Goal: Task Accomplishment & Management: Manage account settings

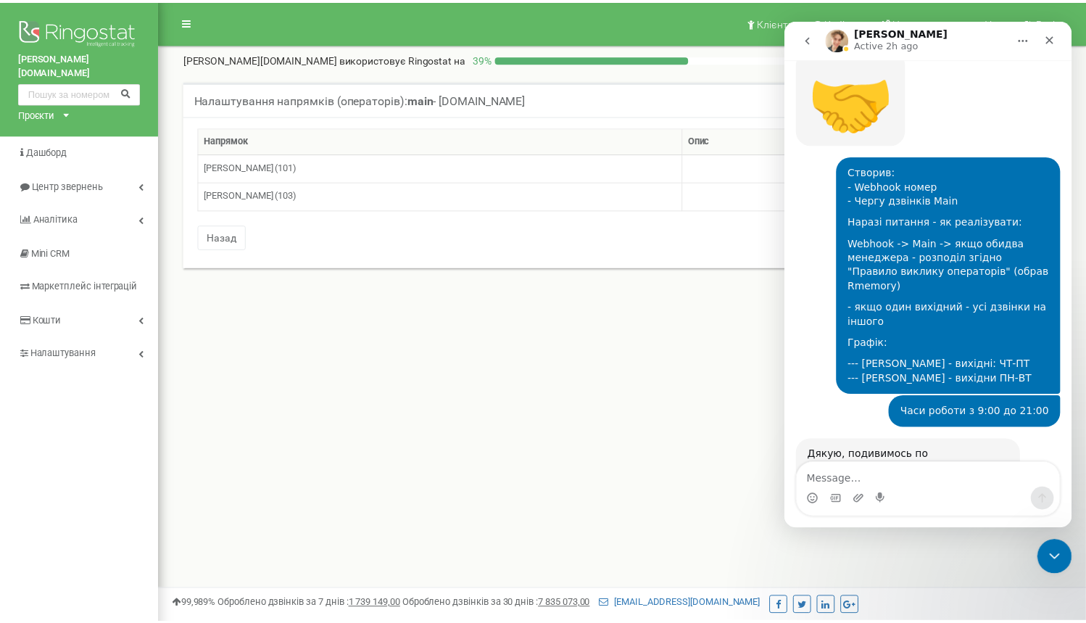
scroll to position [2921, 0]
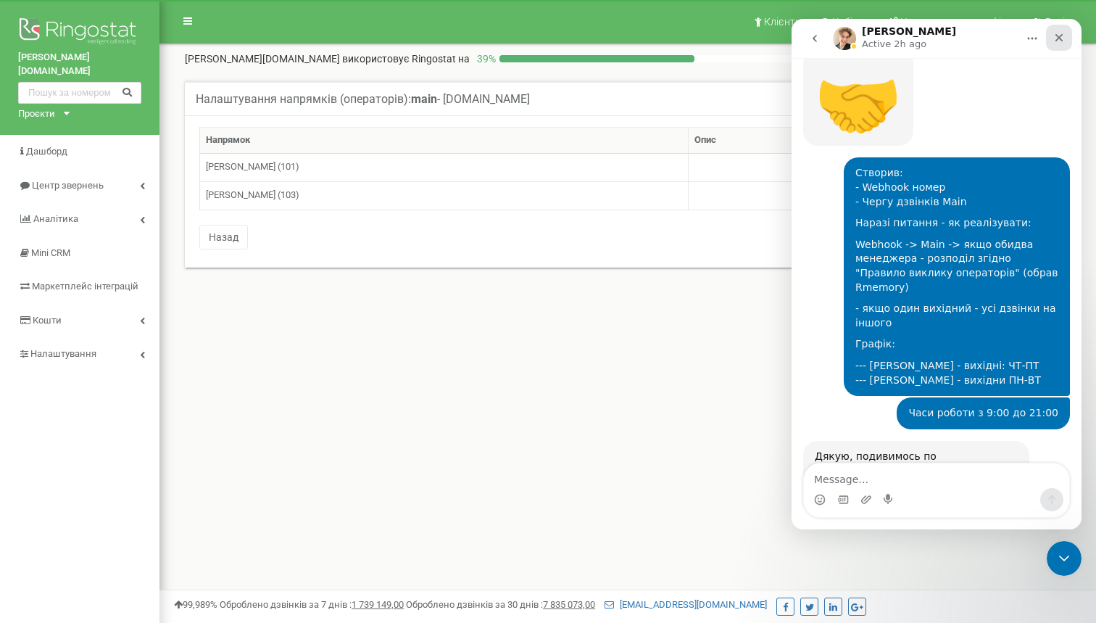
click at [1063, 39] on icon "Close" at bounding box center [1059, 38] width 12 height 12
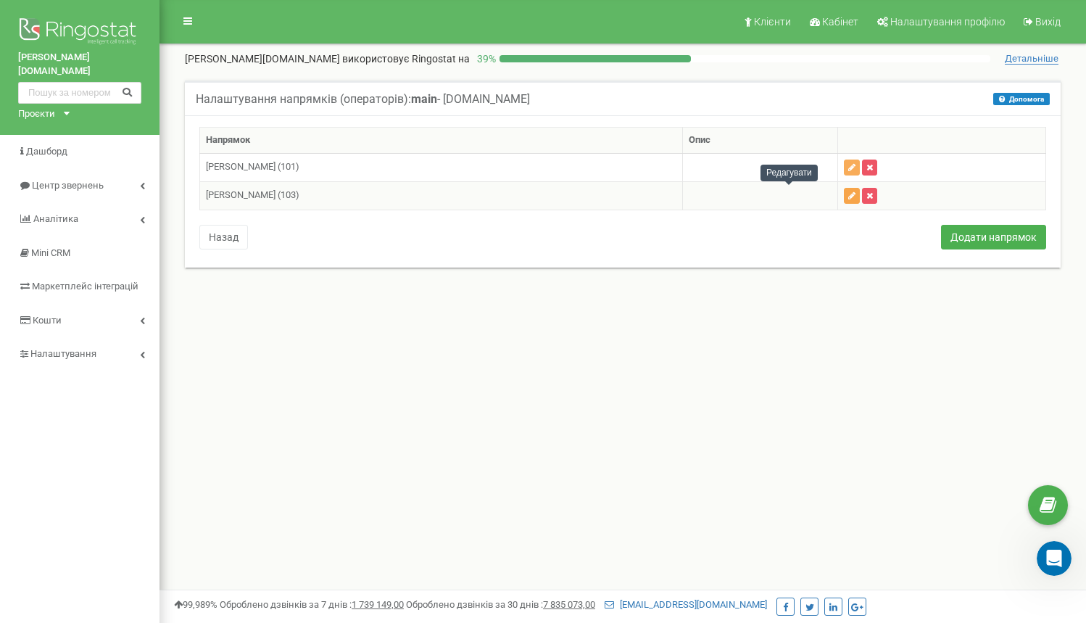
scroll to position [0, 0]
click at [844, 197] on button "button" at bounding box center [852, 196] width 16 height 16
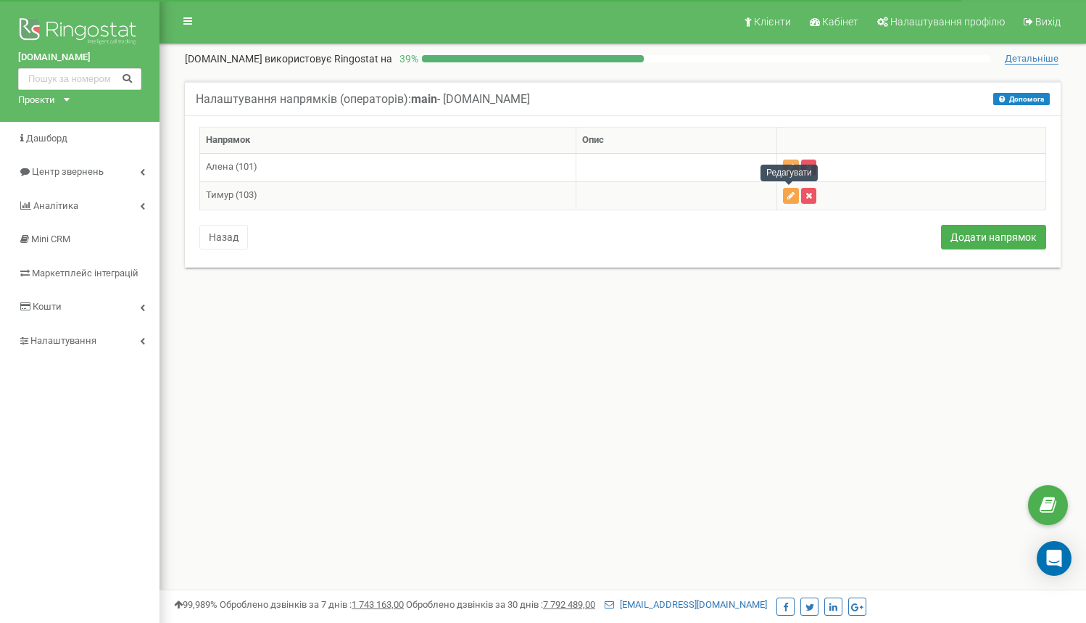
click at [783, 197] on button "button" at bounding box center [791, 196] width 16 height 16
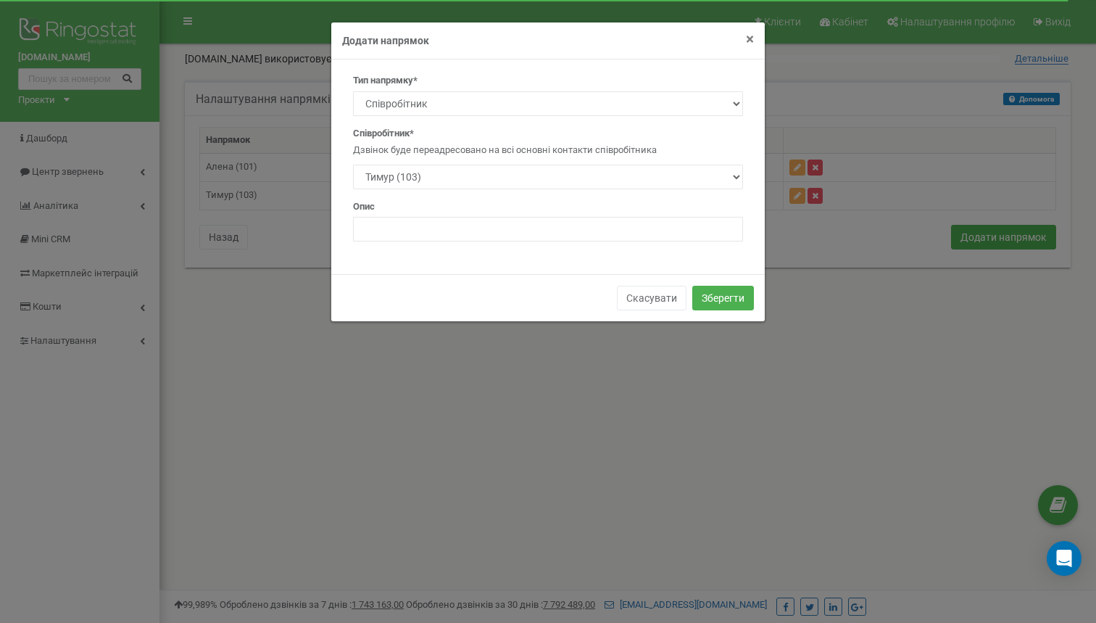
click at [747, 41] on span "×" at bounding box center [750, 38] width 8 height 17
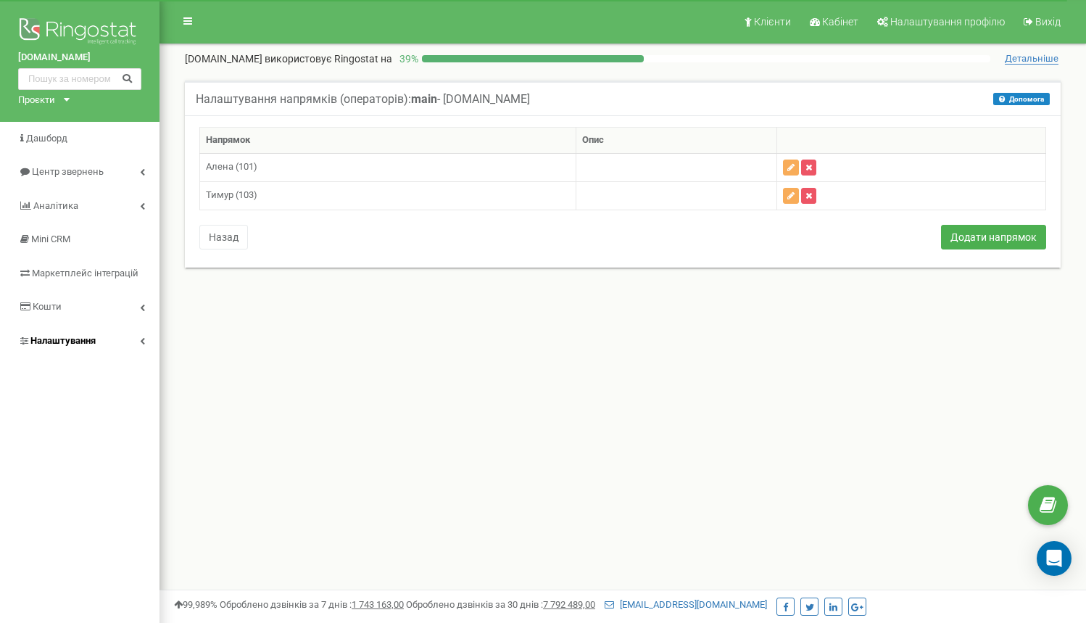
click at [107, 325] on link "Налаштування" at bounding box center [79, 341] width 159 height 34
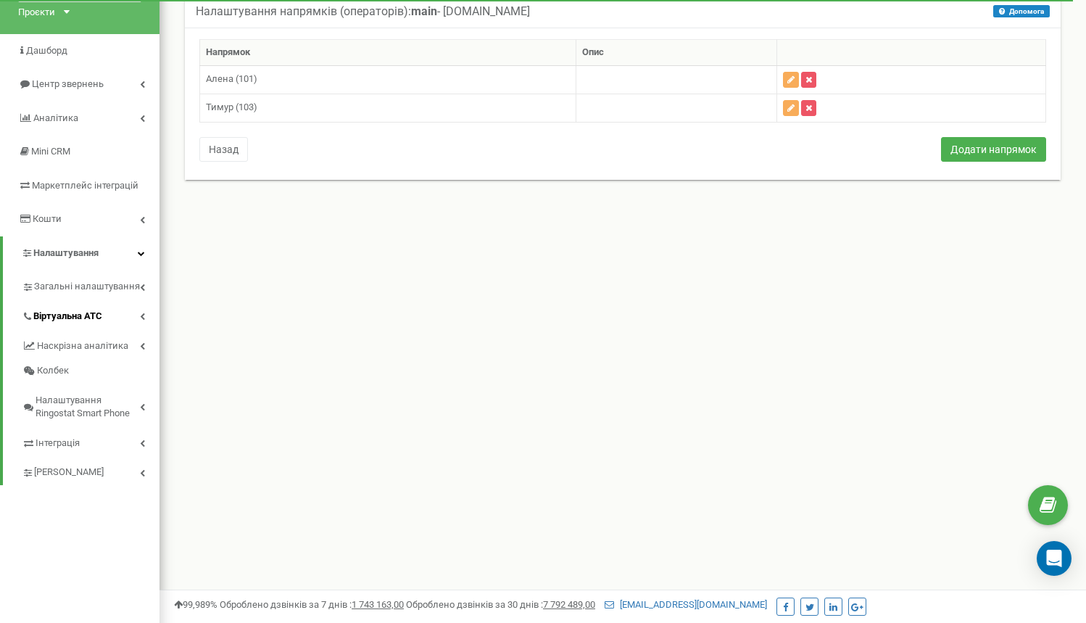
scroll to position [123, 0]
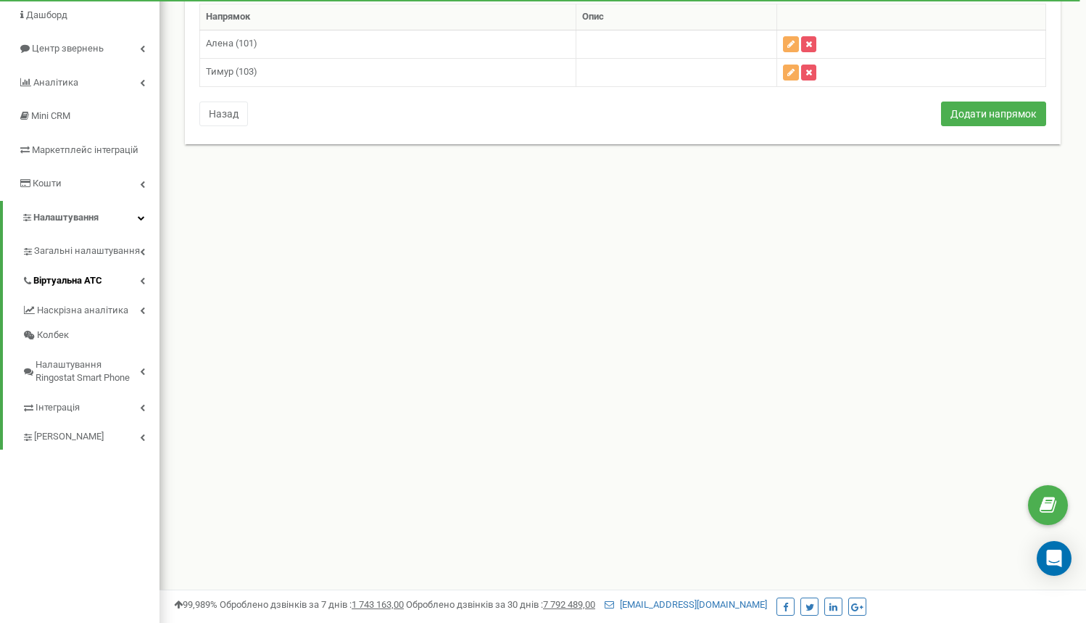
click at [109, 264] on link "Віртуальна АТС" at bounding box center [91, 279] width 138 height 30
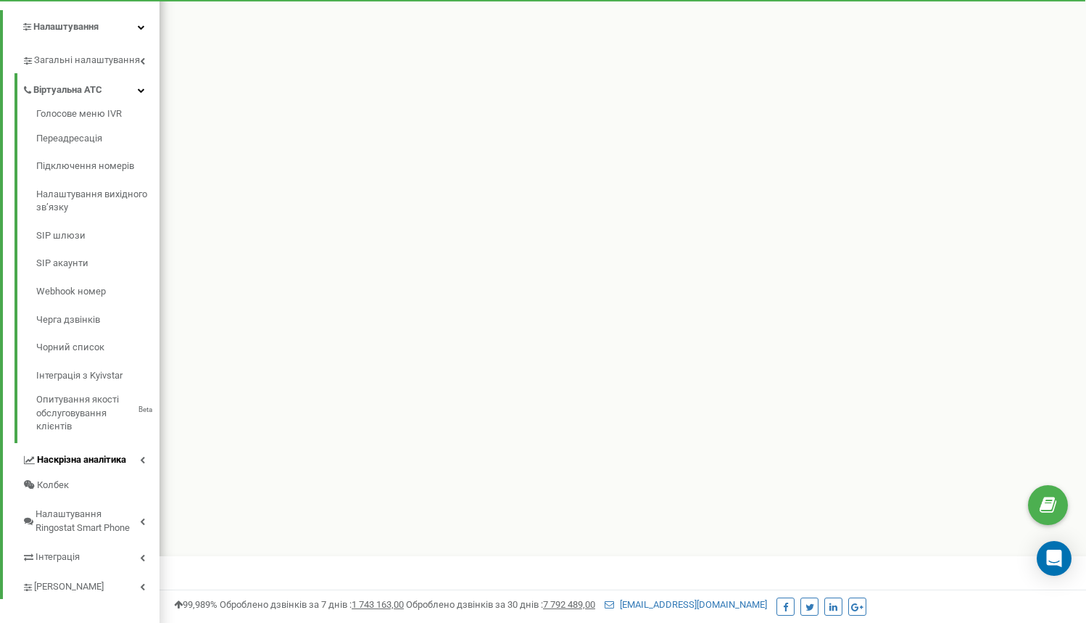
click at [109, 453] on span "Наскрізна аналітика" at bounding box center [81, 460] width 89 height 14
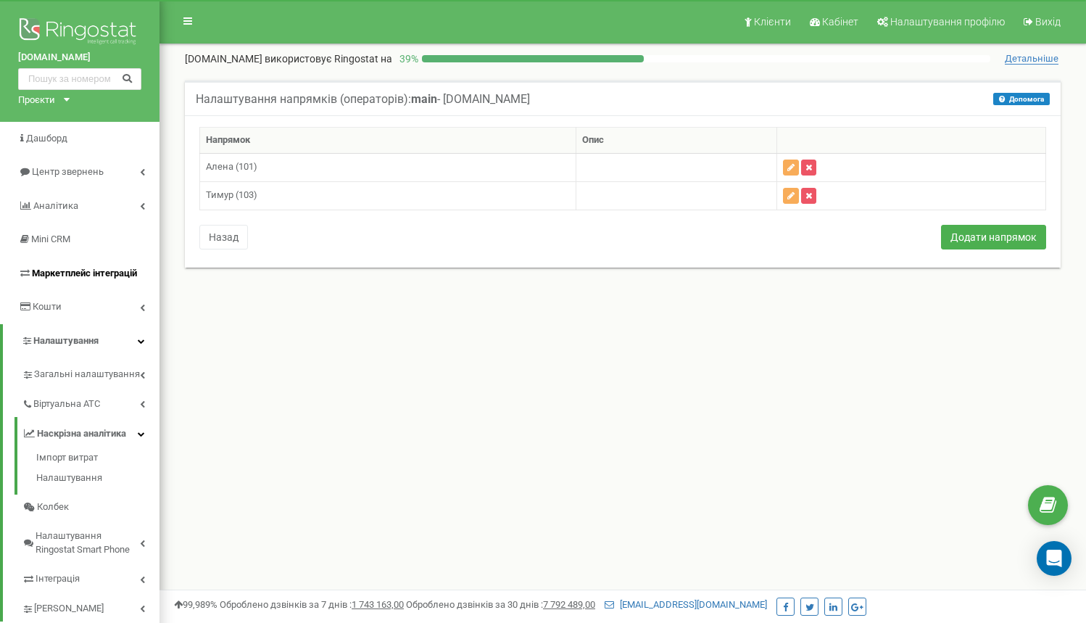
scroll to position [0, 0]
click at [144, 337] on icon at bounding box center [141, 340] width 7 height 7
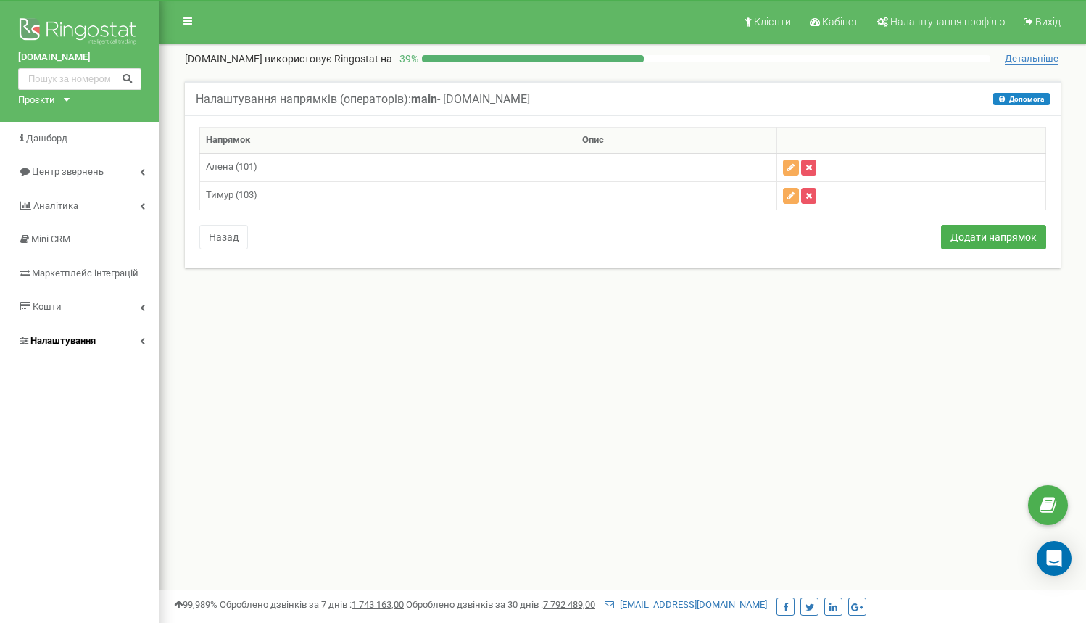
click at [144, 337] on icon at bounding box center [142, 340] width 5 height 7
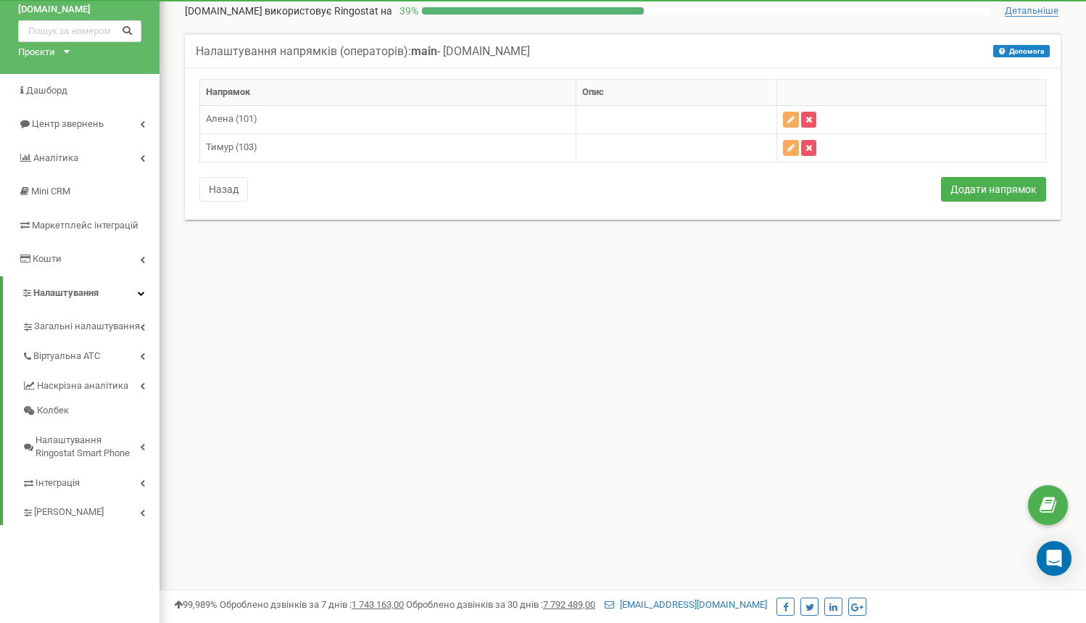
scroll to position [96, 0]
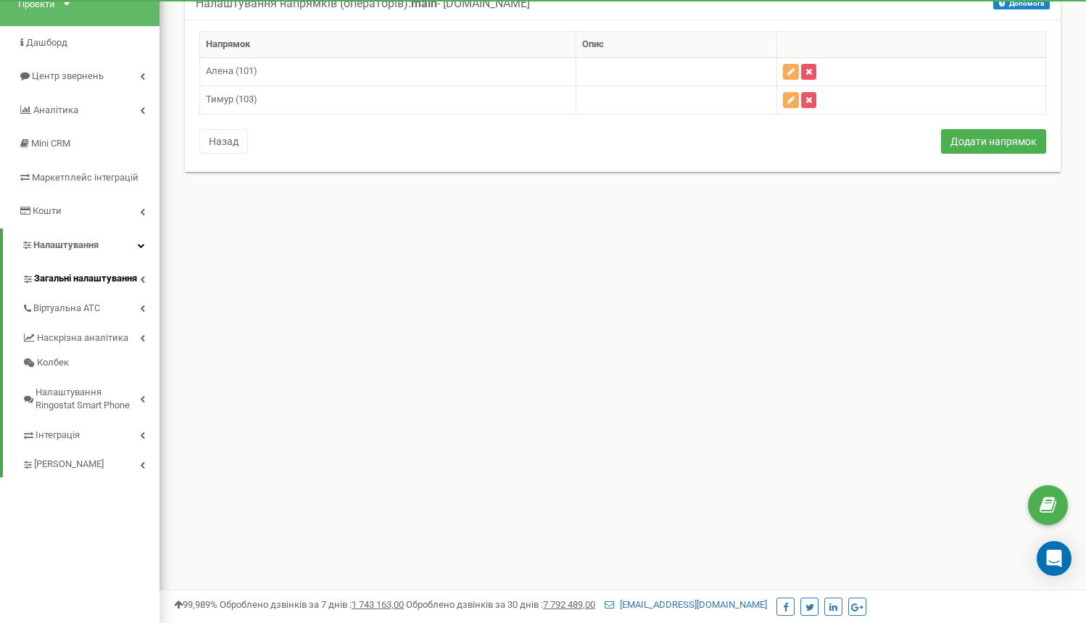
click at [115, 273] on span "Загальні налаштування" at bounding box center [85, 279] width 103 height 14
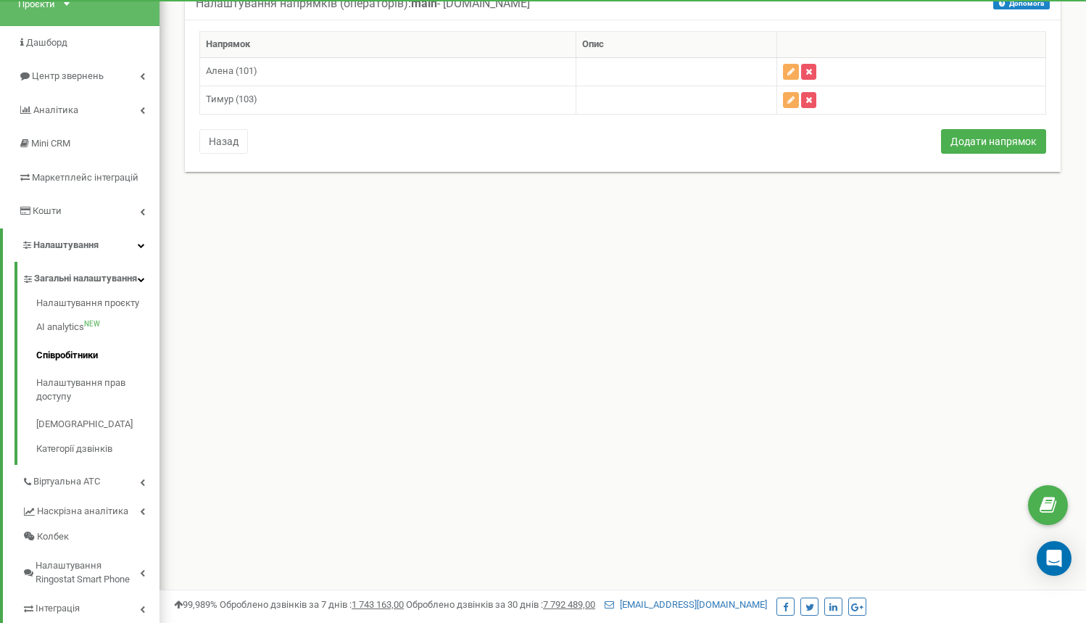
click at [94, 367] on link "Співробітники" at bounding box center [97, 355] width 123 height 28
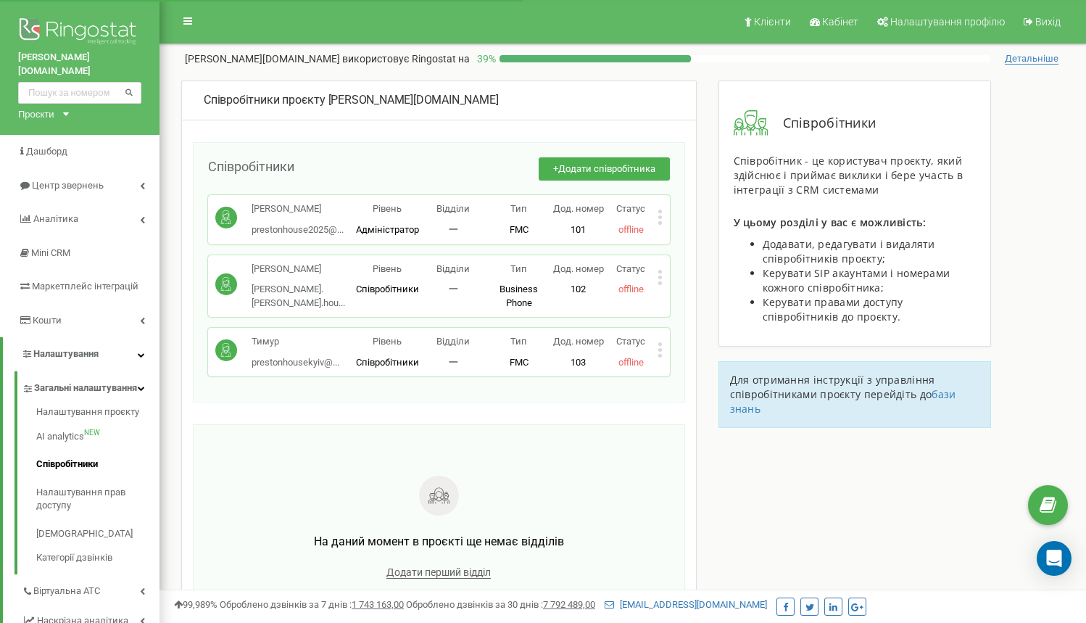
click at [662, 346] on icon at bounding box center [659, 349] width 5 height 15
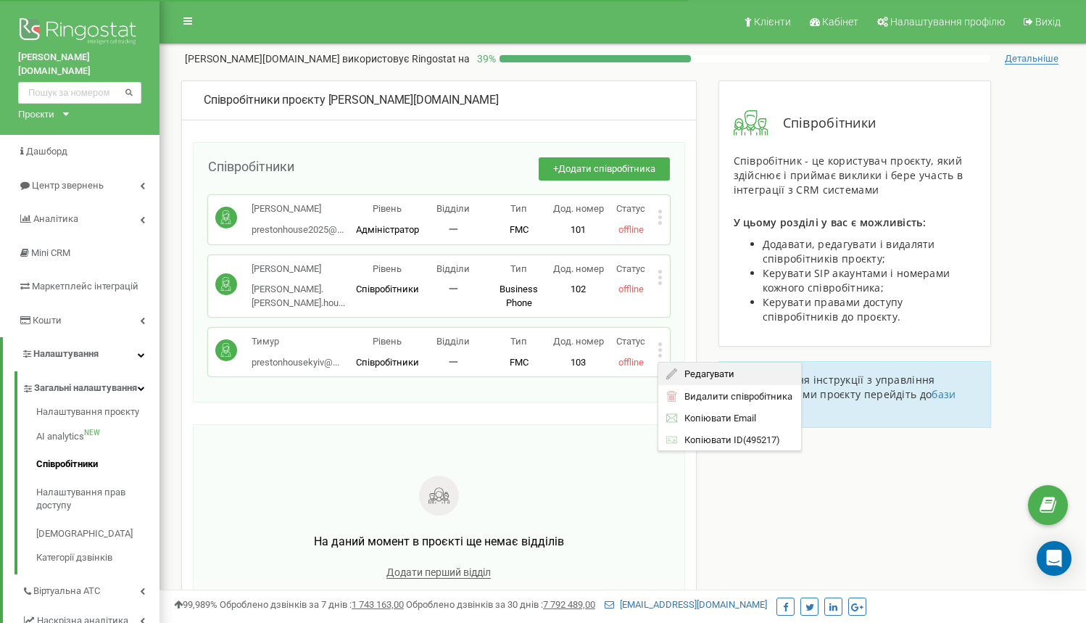
click at [689, 362] on div "Редагувати" at bounding box center [729, 373] width 143 height 22
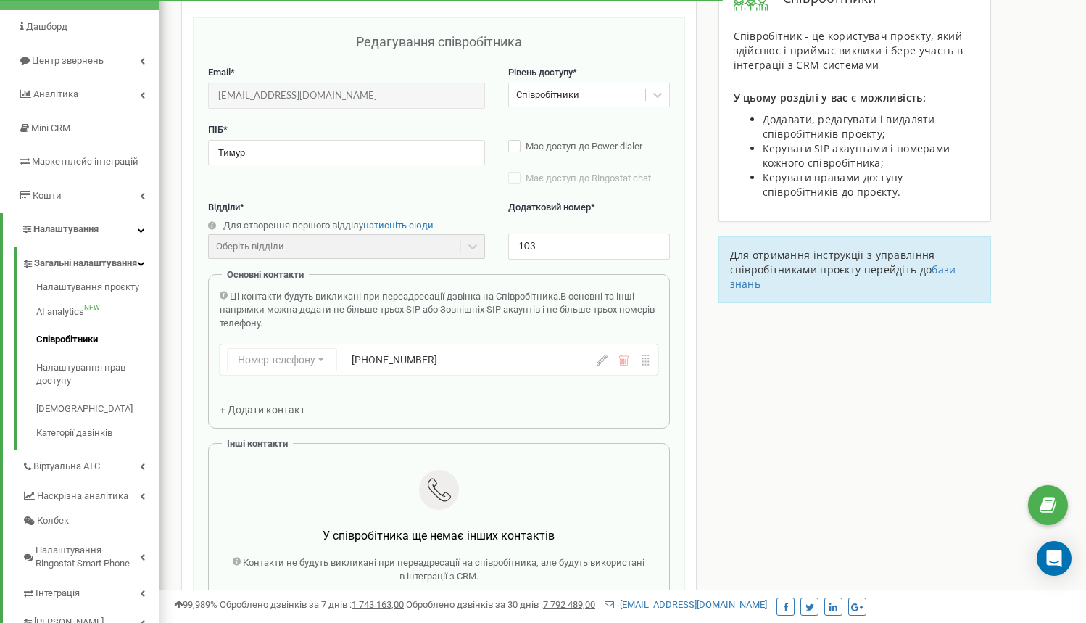
scroll to position [145, 0]
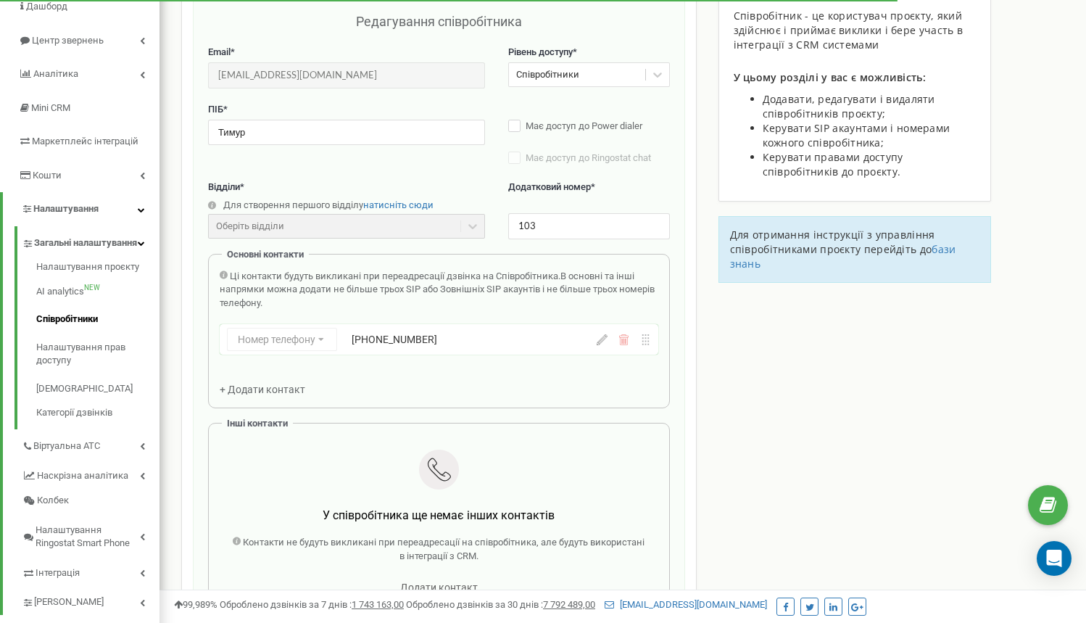
click at [600, 339] on icon at bounding box center [601, 339] width 11 height 11
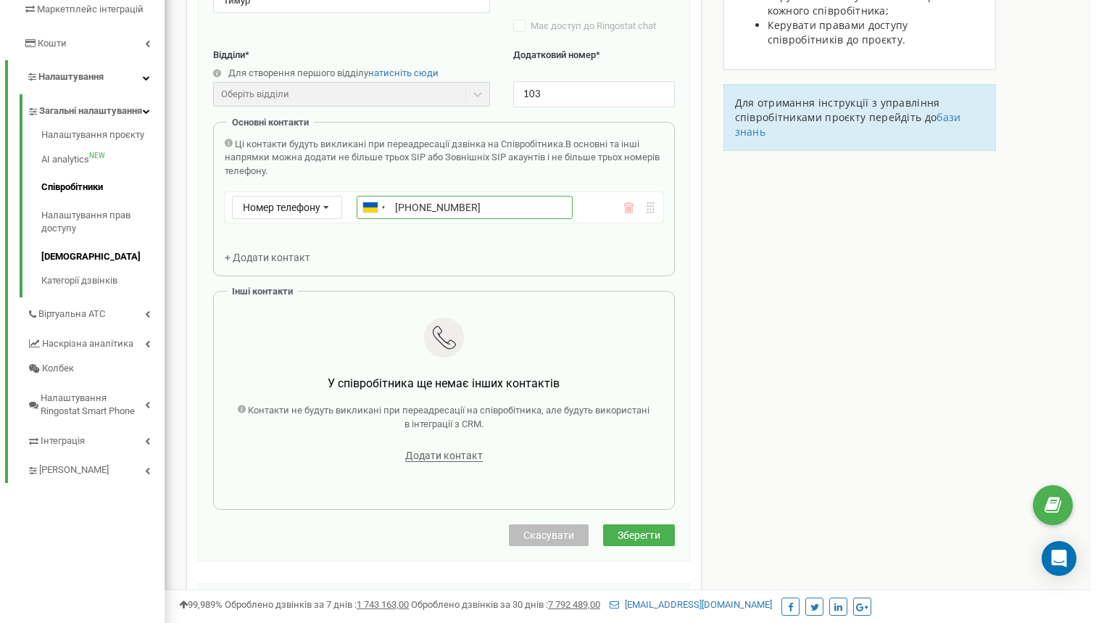
scroll to position [281, 0]
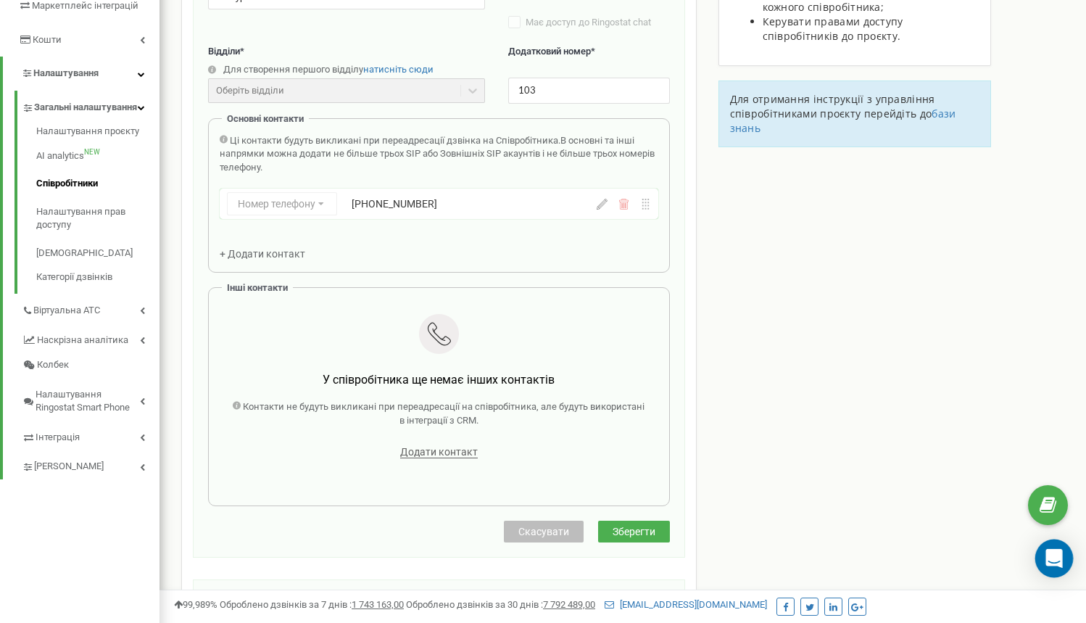
click at [1050, 552] on icon "Open Intercom Messenger" at bounding box center [1053, 558] width 17 height 19
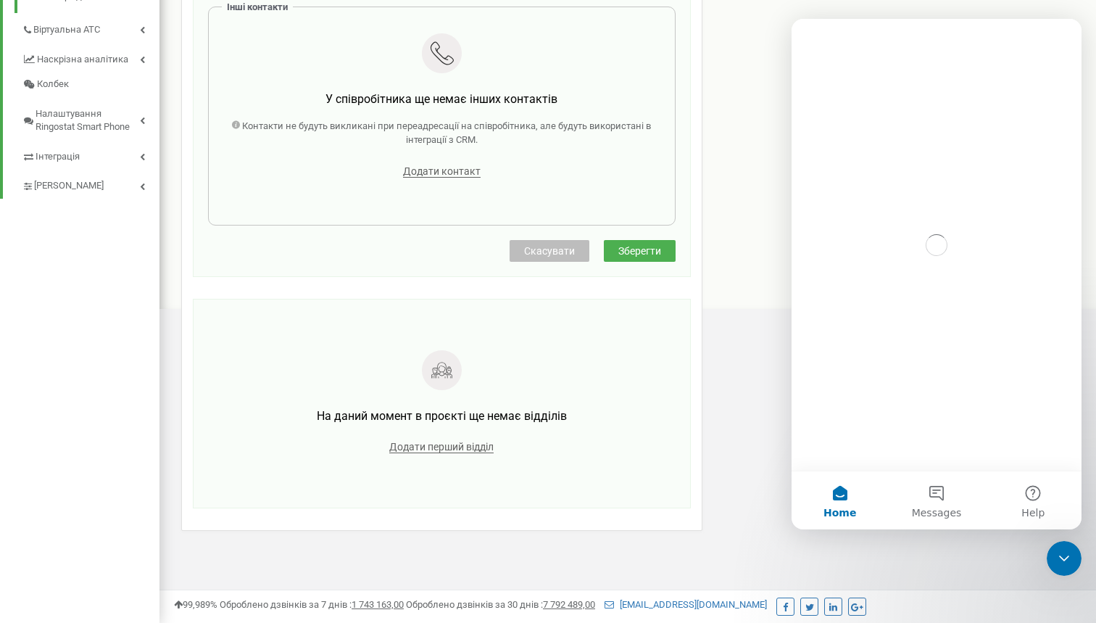
scroll to position [0, 0]
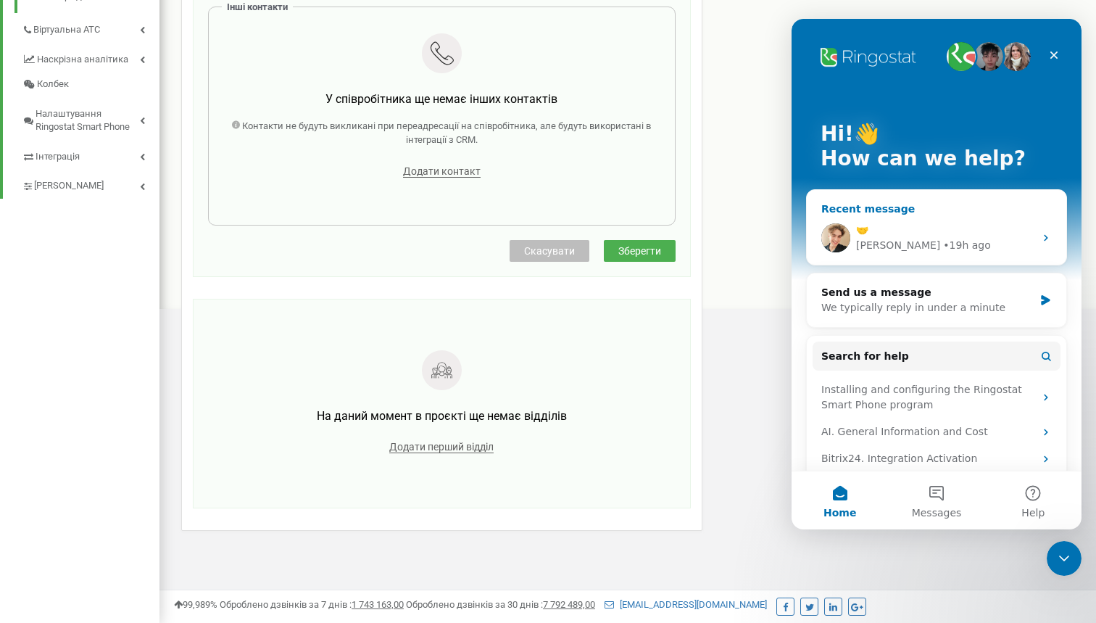
click at [953, 236] on div "🤝" at bounding box center [945, 230] width 178 height 15
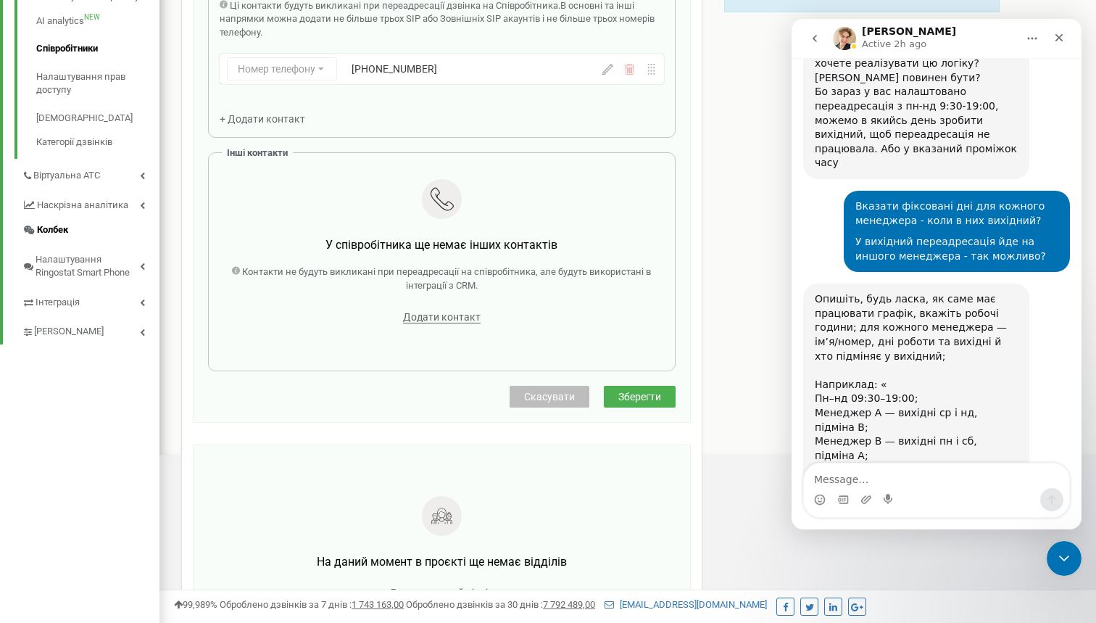
scroll to position [2921, 0]
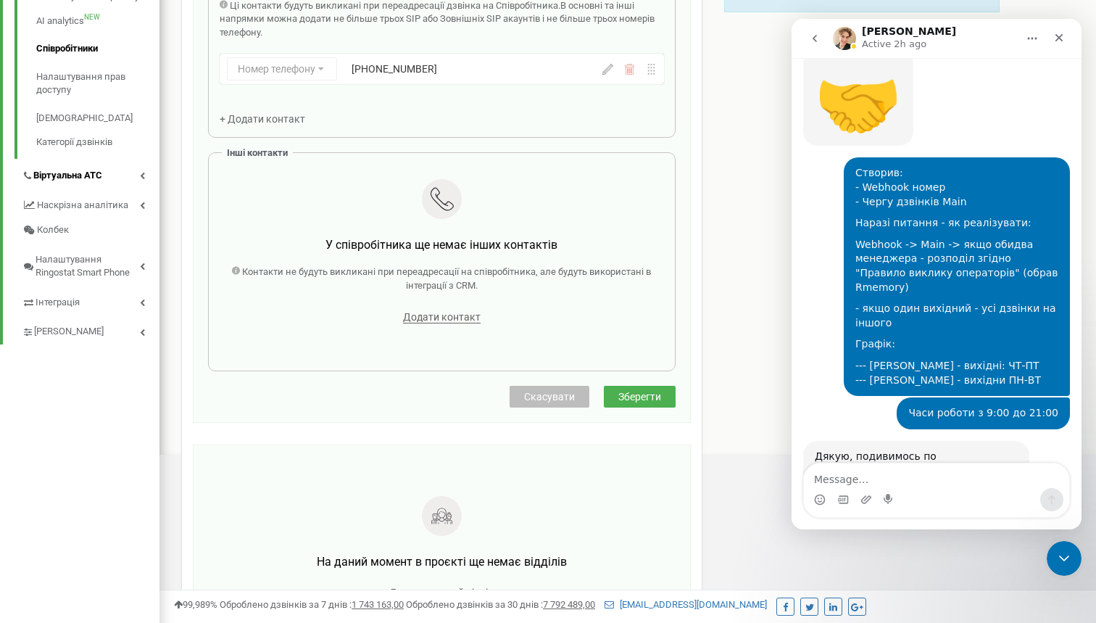
click at [110, 168] on link "Віртуальна АТС" at bounding box center [91, 174] width 138 height 30
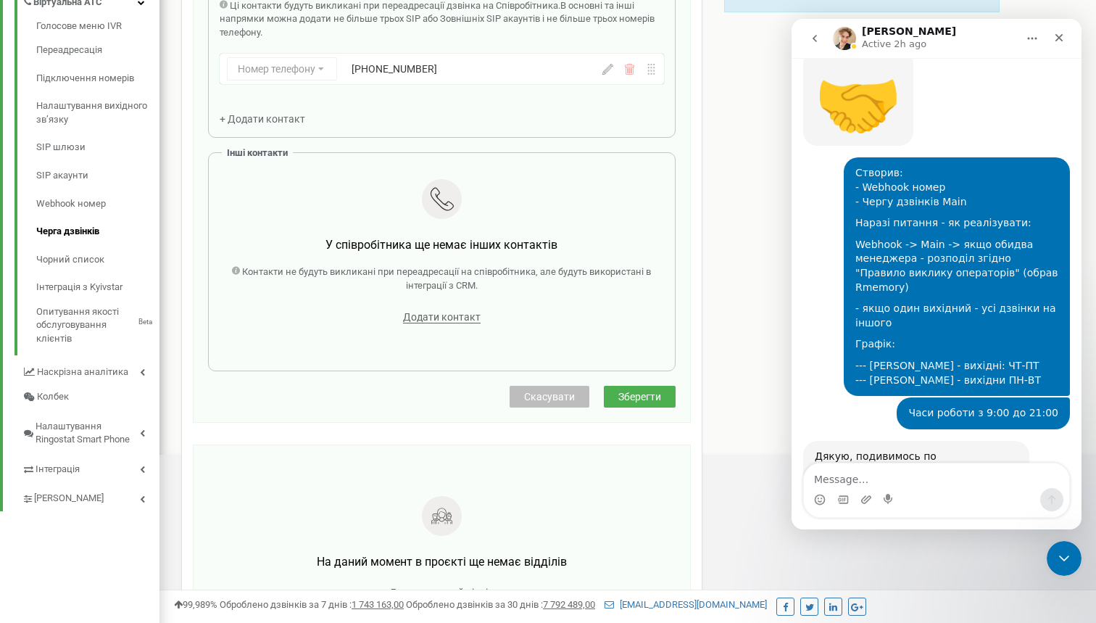
click at [94, 217] on link "Черга дзвінків" at bounding box center [97, 231] width 123 height 28
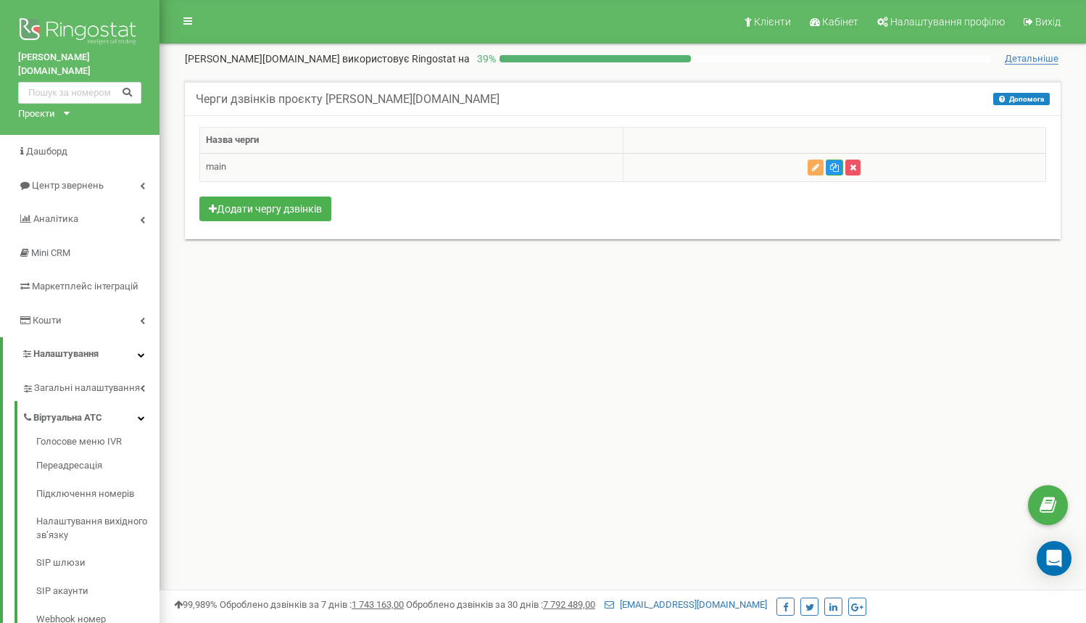
click at [754, 162] on td at bounding box center [834, 167] width 423 height 28
click at [71, 452] on link "Переадресація" at bounding box center [97, 466] width 123 height 28
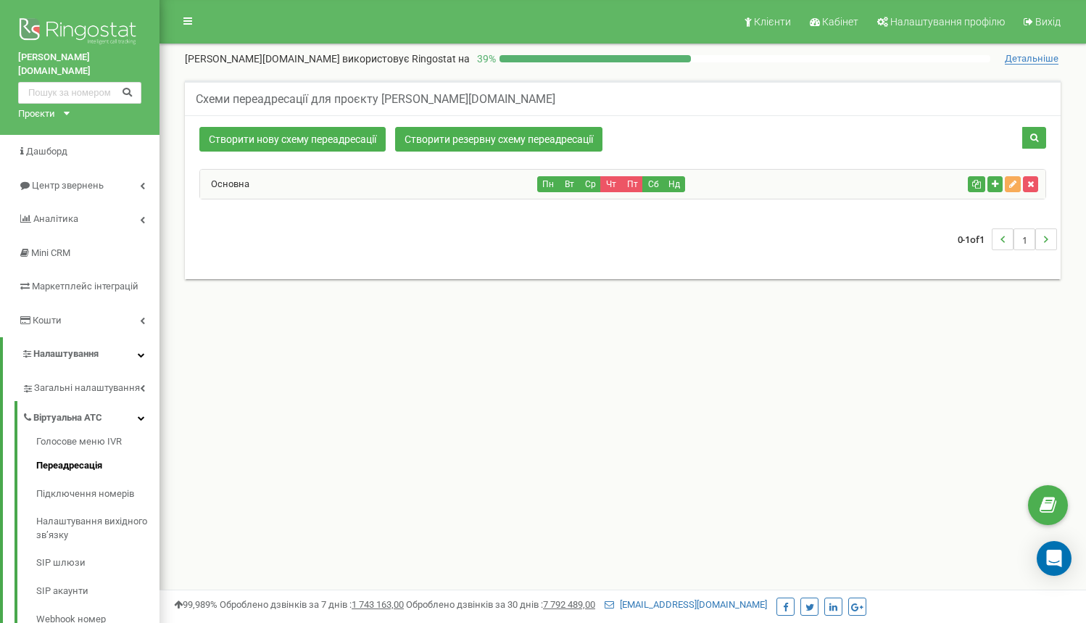
click at [397, 193] on div "Основна" at bounding box center [369, 184] width 338 height 29
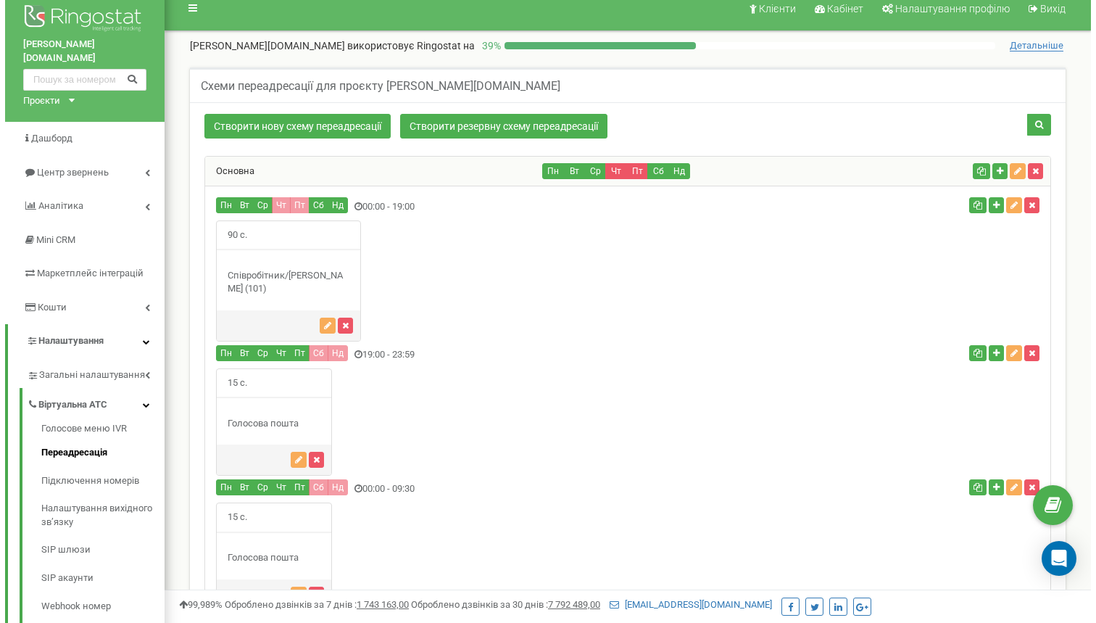
scroll to position [19, 0]
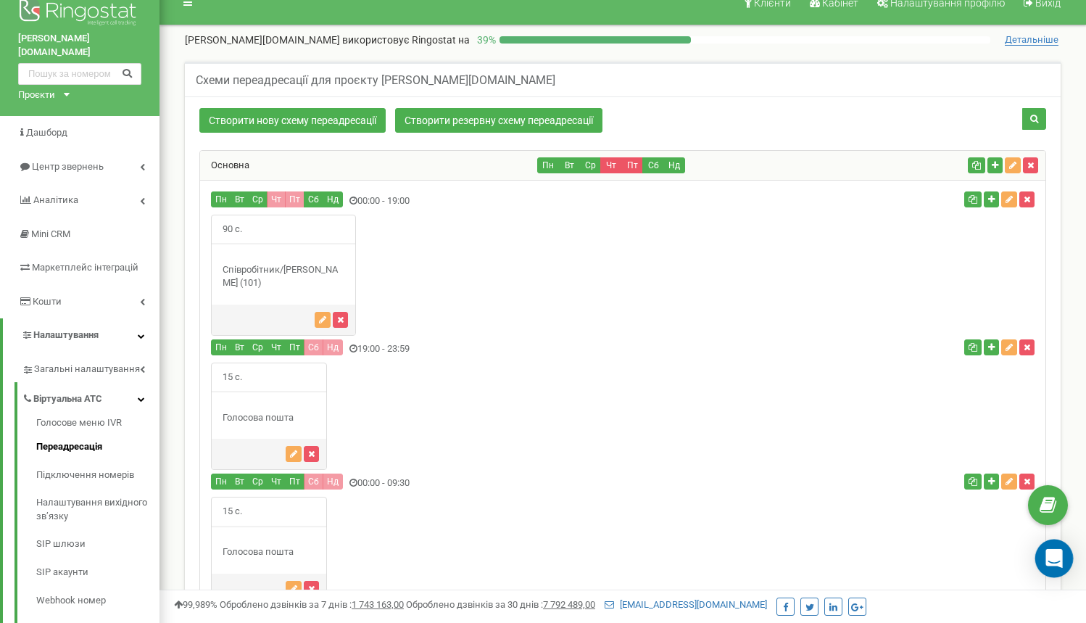
click at [1060, 557] on icon "Open Intercom Messenger" at bounding box center [1053, 558] width 17 height 19
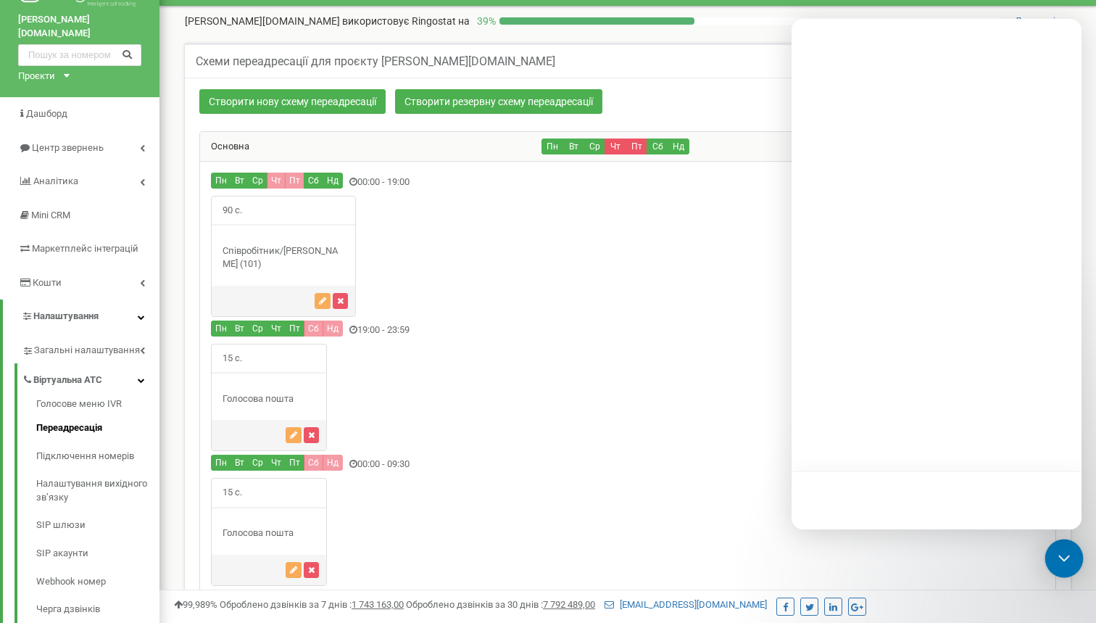
scroll to position [0, 0]
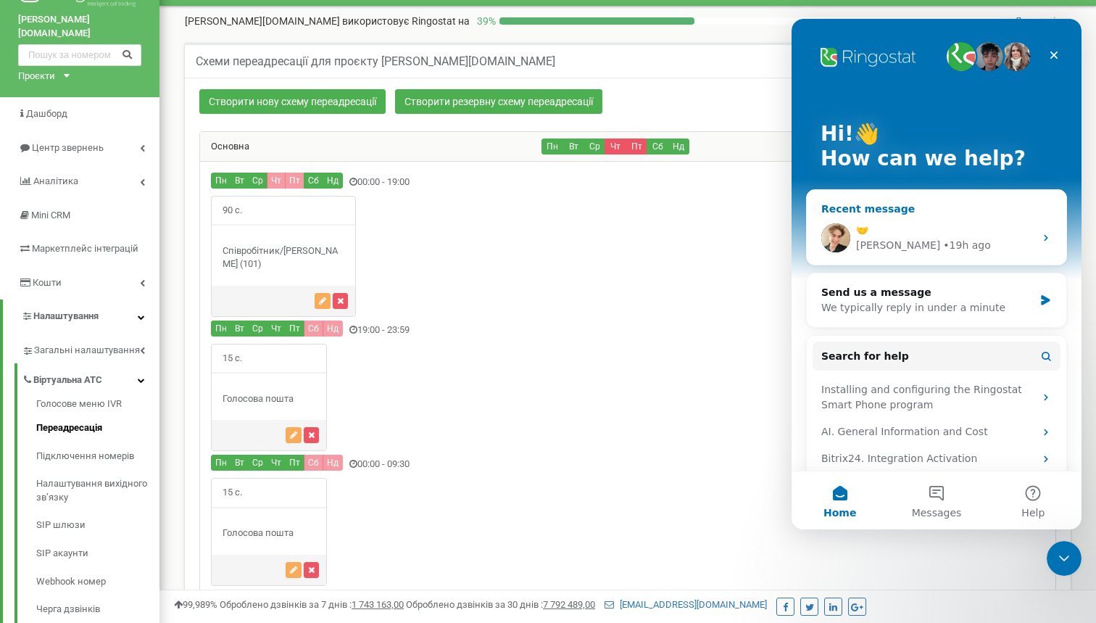
click at [866, 233] on span "🤝" at bounding box center [862, 230] width 12 height 12
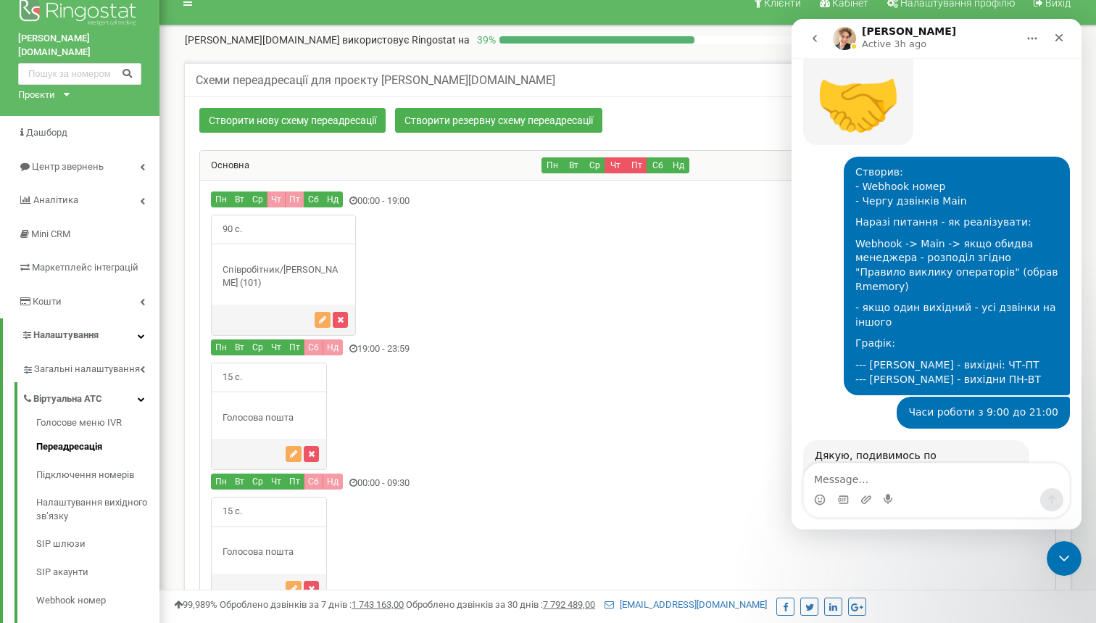
scroll to position [2921, 0]
